Goal: Information Seeking & Learning: Learn about a topic

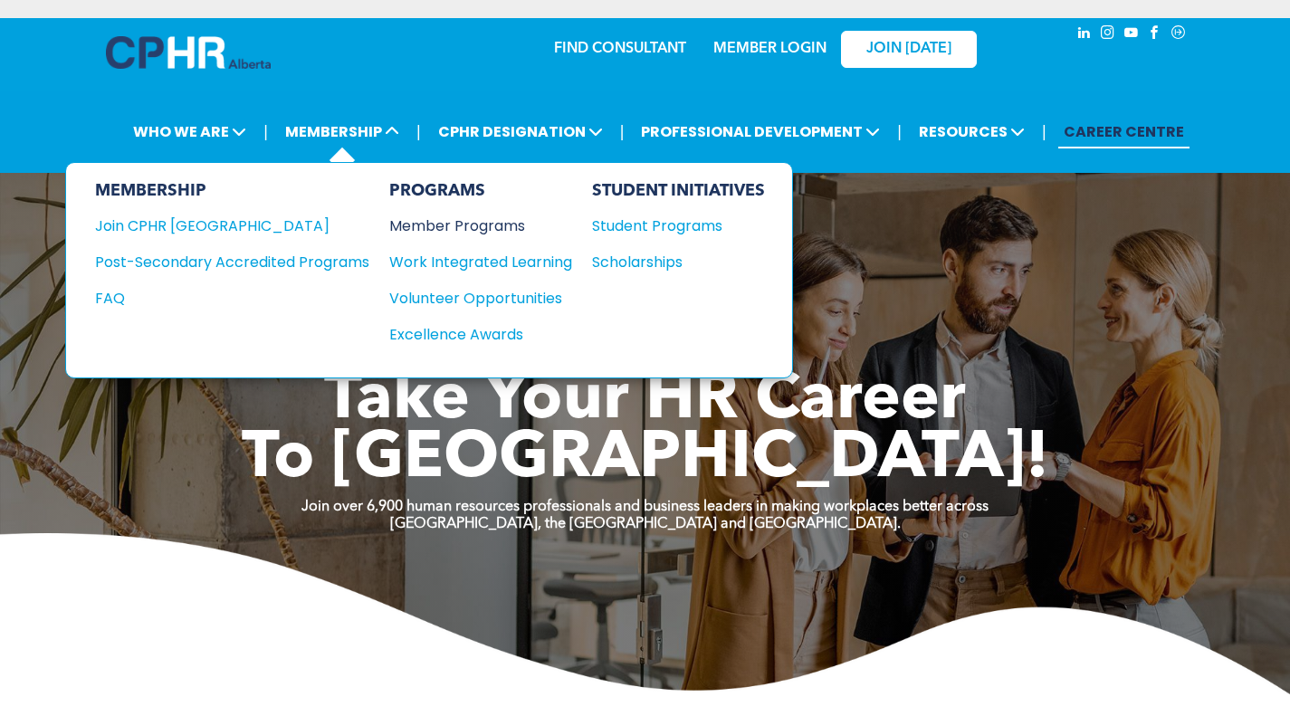
click at [476, 224] on div "Member Programs" at bounding box center [471, 226] width 165 height 23
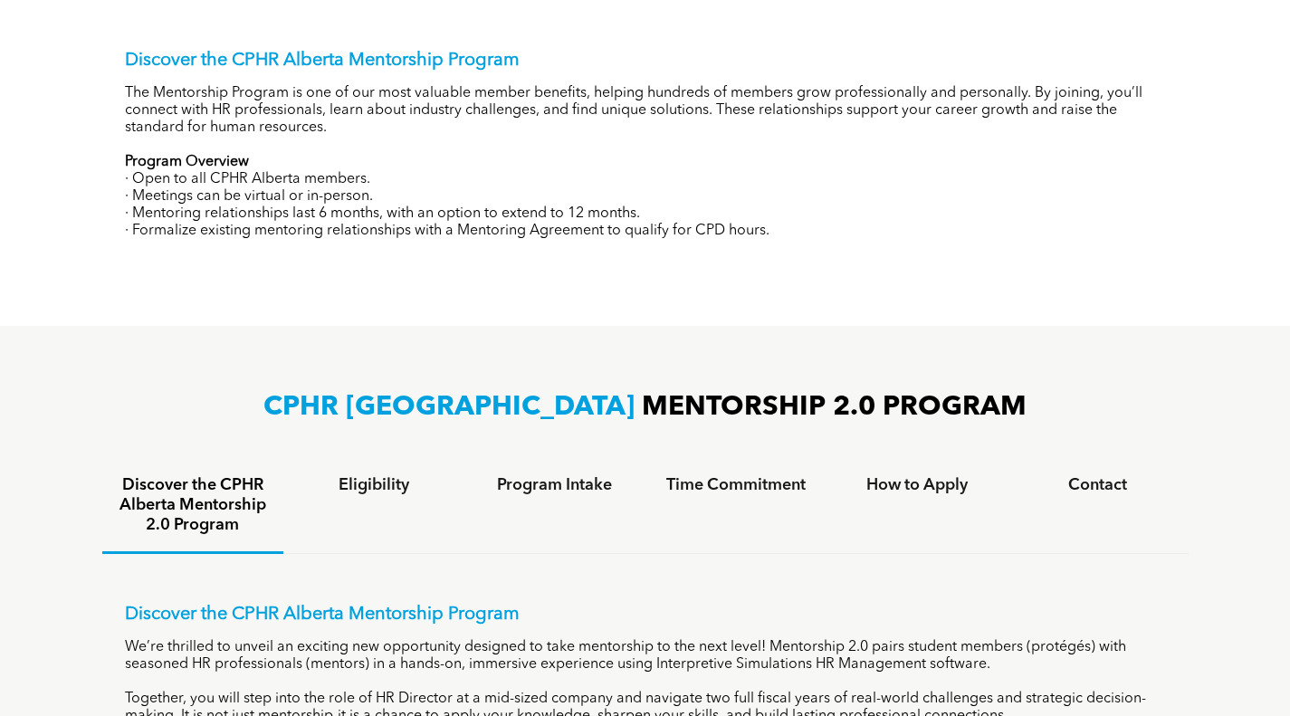
scroll to position [1177, 0]
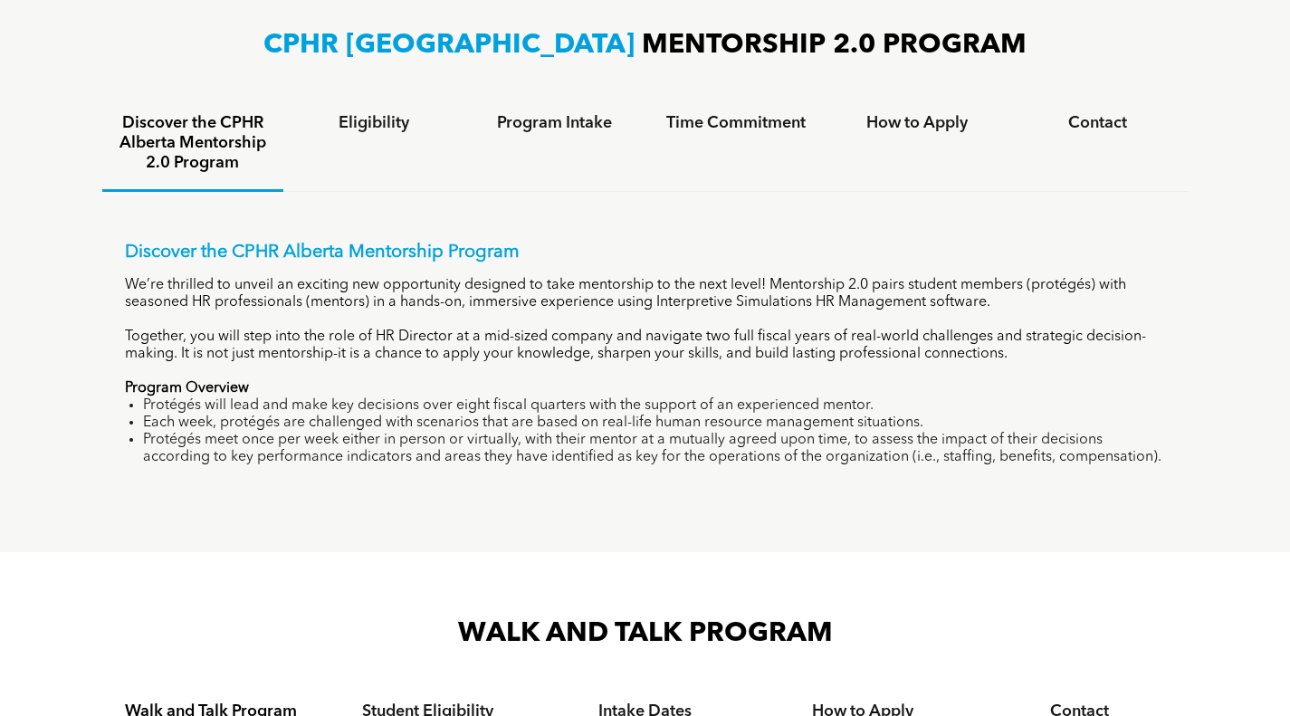
drag, startPoint x: 773, startPoint y: 280, endPoint x: 1122, endPoint y: 457, distance: 391.1
click at [1122, 457] on div "Discover the CPHR Alberta Mentorship Program We’re thrilled to unveil an exciti…" at bounding box center [645, 354] width 1041 height 224
copy div "Mentorship 2.0 pairs student members (protégés) with seasoned HR professionals …"
click at [413, 224] on div "Discover the CPHR Alberta Mentorship Program We’re thrilled to unveil an exciti…" at bounding box center [645, 340] width 1086 height 297
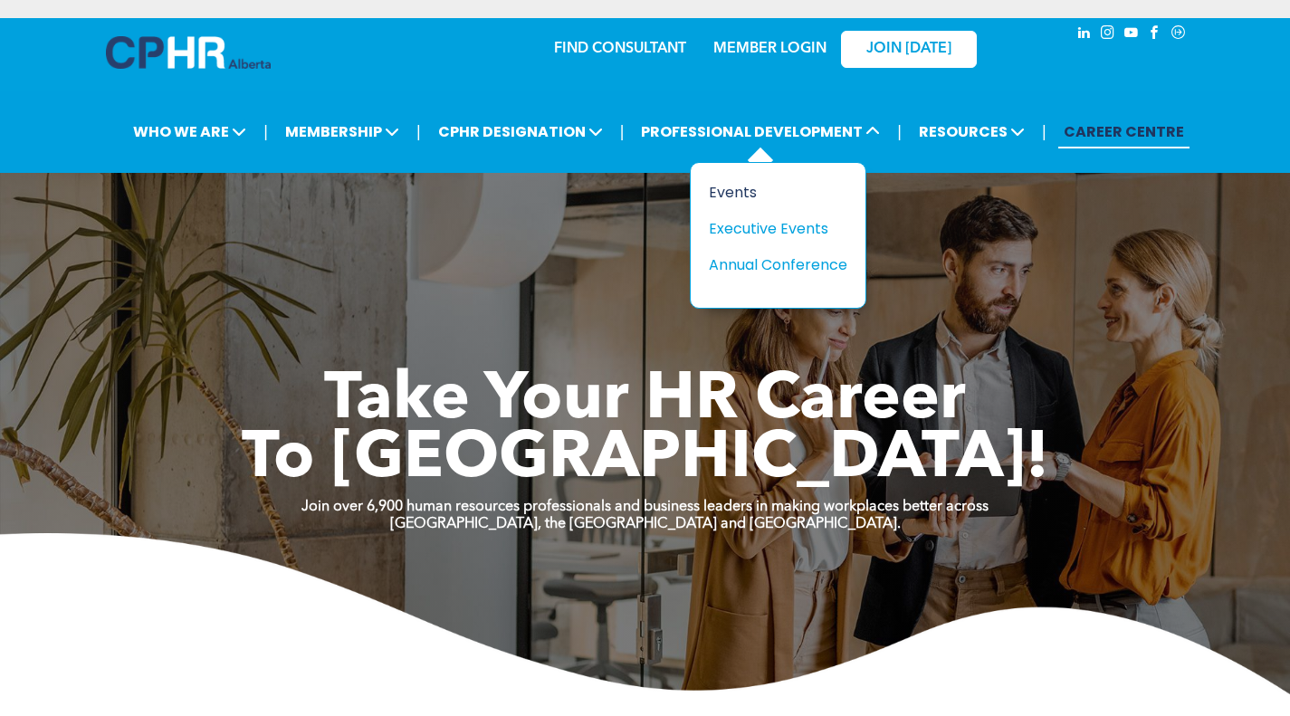
click at [745, 196] on div "Events" at bounding box center [771, 192] width 125 height 23
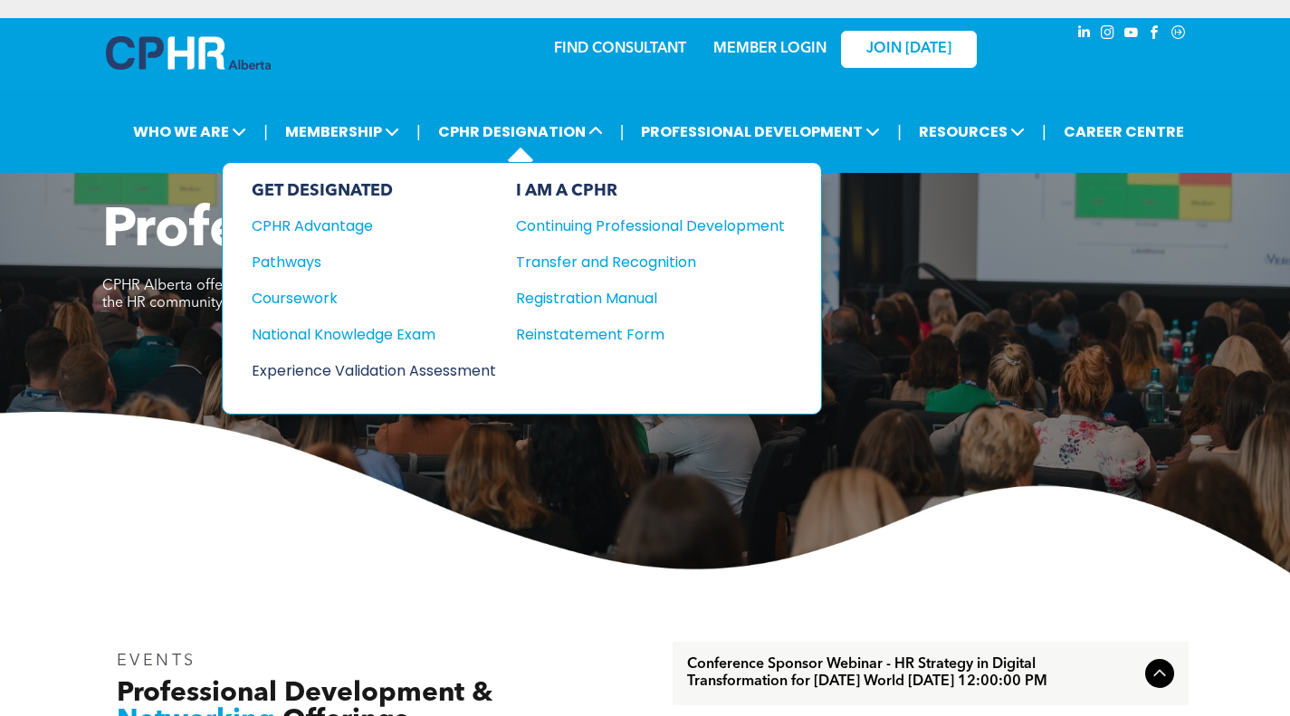
click at [340, 368] on div "Experience Validation Assessment" at bounding box center [362, 370] width 220 height 23
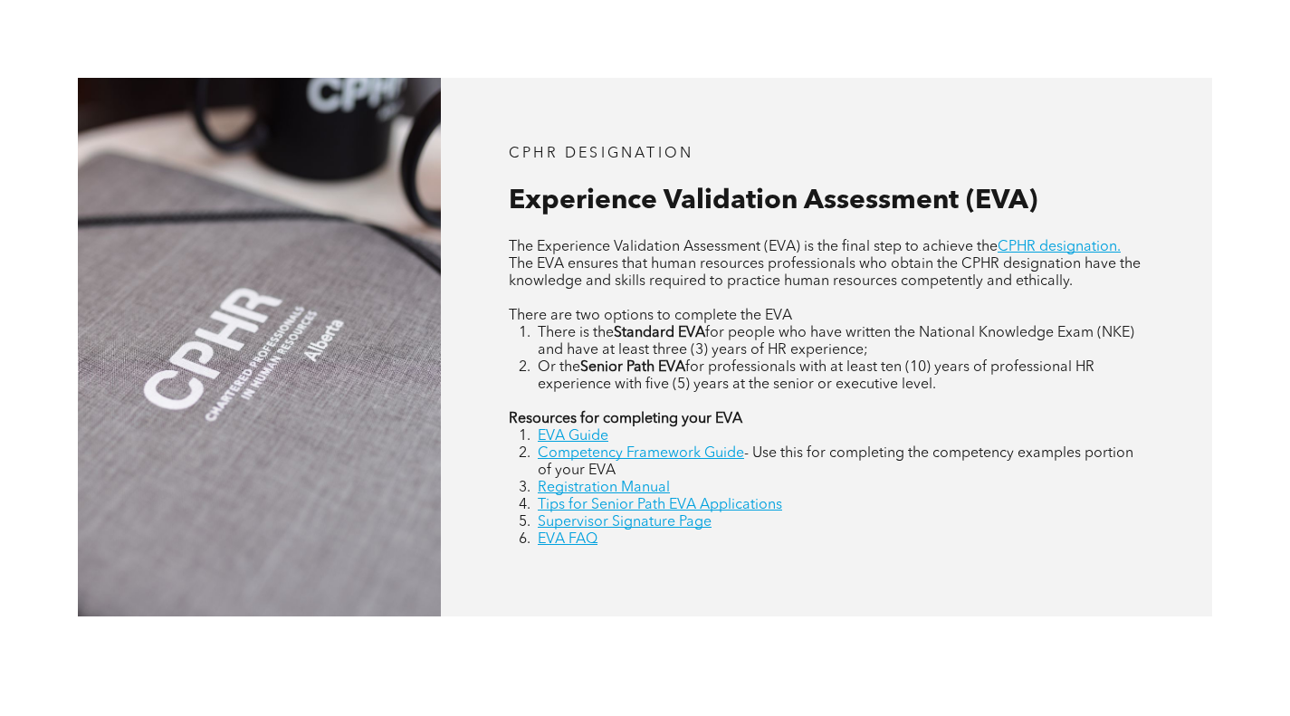
scroll to position [815, 0]
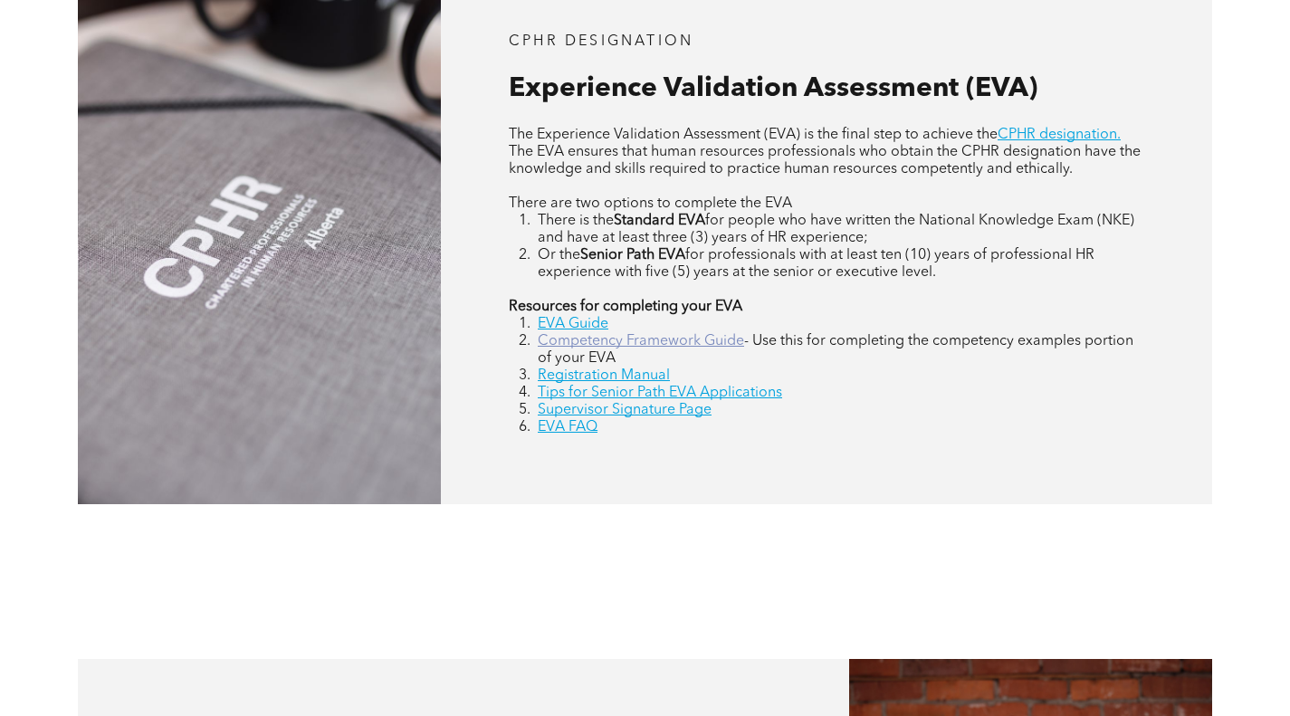
click at [597, 346] on link "Competency Framework Guide" at bounding box center [641, 341] width 206 height 14
